Goal: Information Seeking & Learning: Learn about a topic

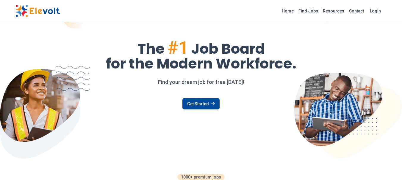
scroll to position [24, 0]
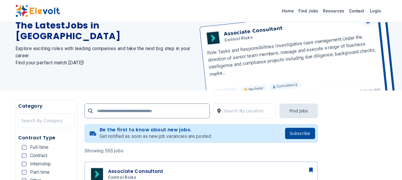
scroll to position [48, 0]
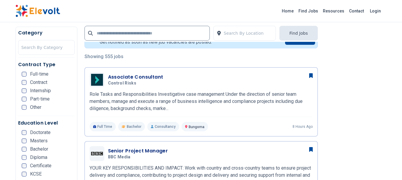
scroll to position [131, 0]
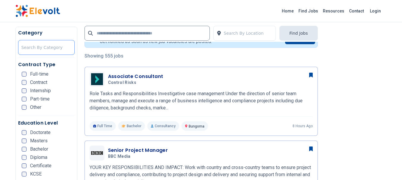
click at [42, 48] on div at bounding box center [46, 48] width 50 height 12
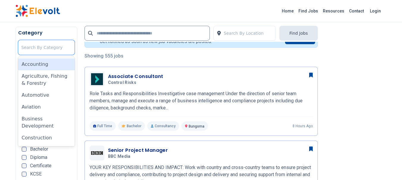
click at [55, 44] on div at bounding box center [46, 48] width 50 height 12
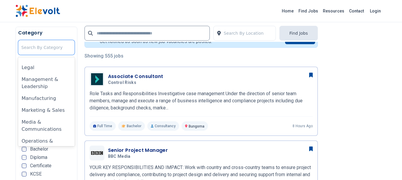
scroll to position [289, 0]
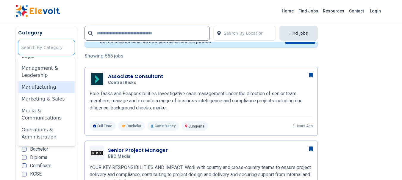
click at [52, 88] on div "Manufacturing" at bounding box center [46, 87] width 56 height 12
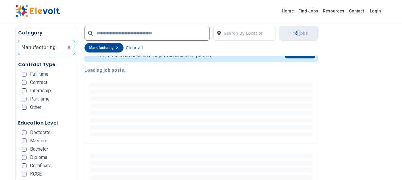
scroll to position [0, 0]
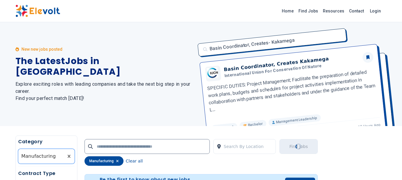
click at [27, 111] on div "New new jobs posted The Latest Jobs in Kenya Explore exciting roles with leadin…" at bounding box center [104, 74] width 178 height 104
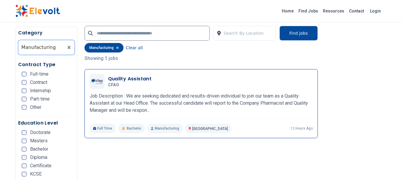
scroll to position [131, 0]
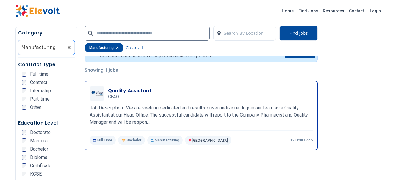
click at [125, 90] on h3 "Quality Assistant" at bounding box center [130, 90] width 44 height 7
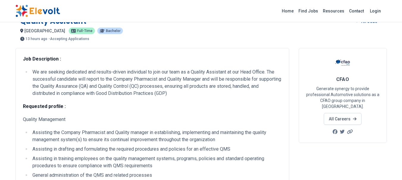
scroll to position [24, 0]
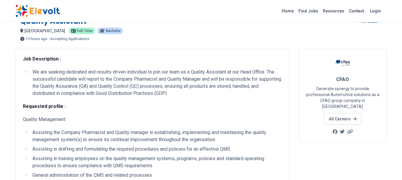
scroll to position [0, 0]
